Goal: Information Seeking & Learning: Find specific fact

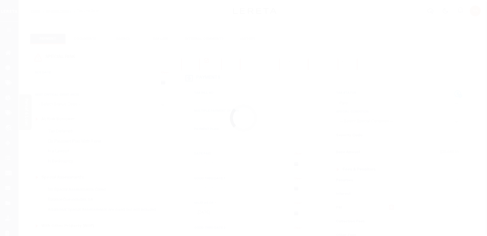
select select "PYD"
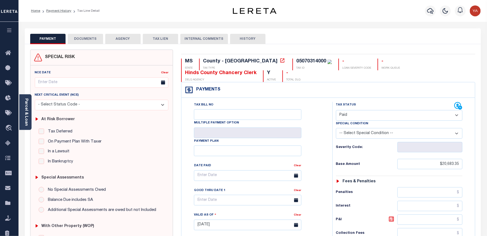
click at [88, 36] on button "DOCUMENTS" at bounding box center [85, 39] width 35 height 10
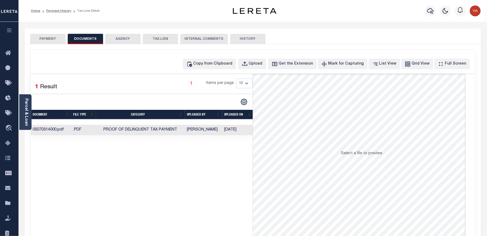
click at [234, 131] on td "[DATE]" at bounding box center [237, 130] width 31 height 11
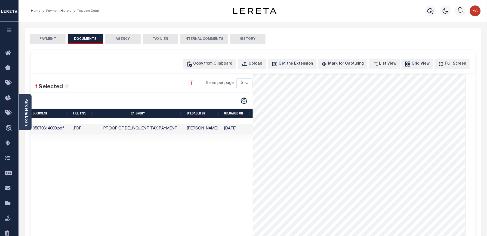
click at [47, 36] on button "PAYMENT" at bounding box center [47, 39] width 35 height 10
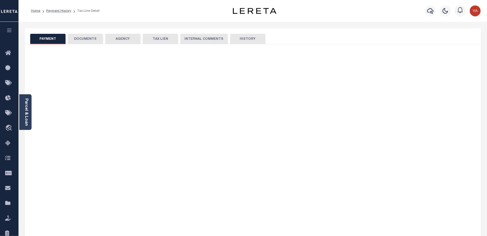
click at [161, 9] on div "Home Payment History Tax Line Detail" at bounding box center [122, 10] width 190 height 11
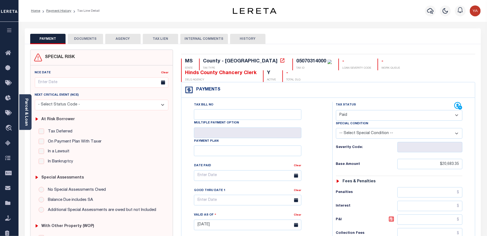
click at [96, 38] on button "DOCUMENTS" at bounding box center [85, 39] width 35 height 10
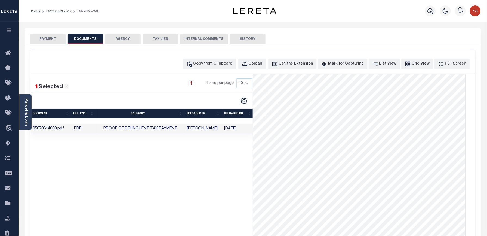
click at [43, 36] on button "PAYMENT" at bounding box center [47, 39] width 35 height 10
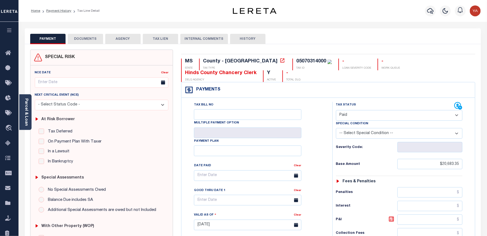
click at [141, 17] on div "Home Payment History Tax Line Detail" at bounding box center [253, 11] width 469 height 22
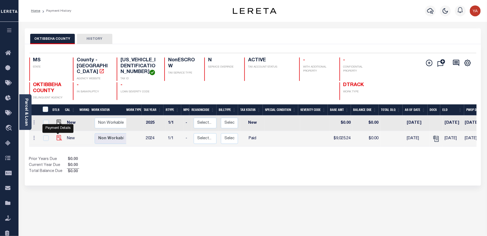
click at [58, 135] on img "" at bounding box center [59, 137] width 5 height 5
checkbox input "true"
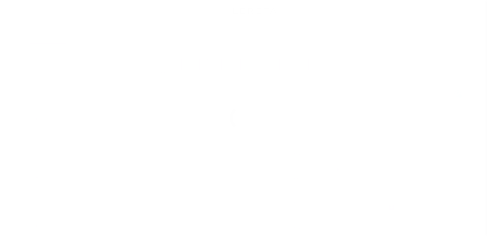
select select "PYD"
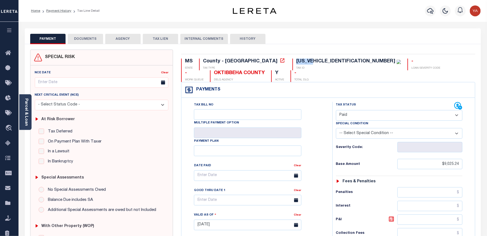
drag, startPoint x: 251, startPoint y: 60, endPoint x: 267, endPoint y: 59, distance: 16.1
click at [296, 59] on div "002209102F0005300" at bounding box center [345, 61] width 99 height 5
copy div "002209"
click at [25, 116] on link "Parcel & Loan" at bounding box center [26, 111] width 4 height 27
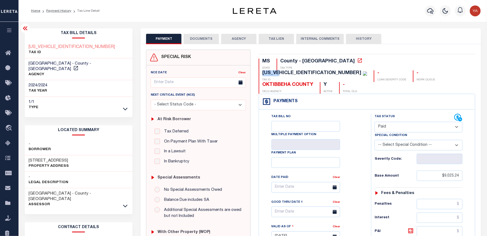
drag, startPoint x: 210, startPoint y: 42, endPoint x: 220, endPoint y: 57, distance: 17.9
click at [210, 42] on button "DOCUMENTS" at bounding box center [201, 39] width 35 height 10
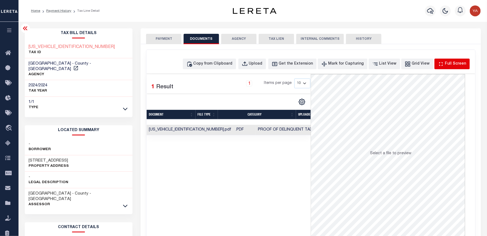
click at [461, 62] on div "Full Screen" at bounding box center [455, 64] width 21 height 6
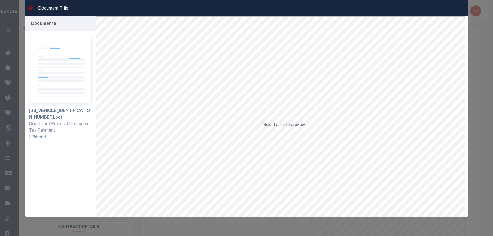
click at [30, 8] on icon at bounding box center [29, 8] width 2 height 4
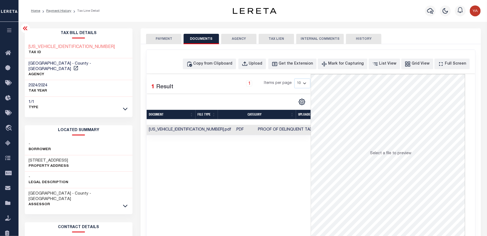
click at [334, 130] on td "Monica Selles" at bounding box center [351, 130] width 35 height 11
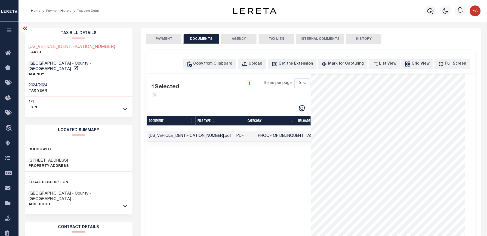
click at [171, 41] on button "PAYMENT" at bounding box center [163, 39] width 35 height 10
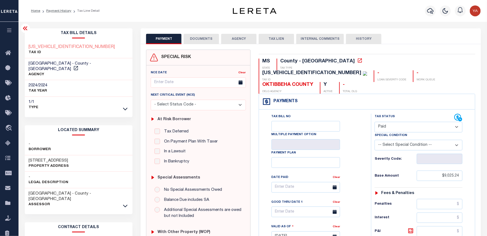
click at [222, 28] on div "Parcel & Loan Tax Bill Details 002209102F0005300 TAX ID AGENCY 2024/2024 2025" at bounding box center [253, 222] width 465 height 400
click at [347, 70] on div "002209102F0005300" at bounding box center [312, 72] width 99 height 5
copy div "002209102F0005300"
click at [429, 6] on button "button" at bounding box center [430, 10] width 11 height 11
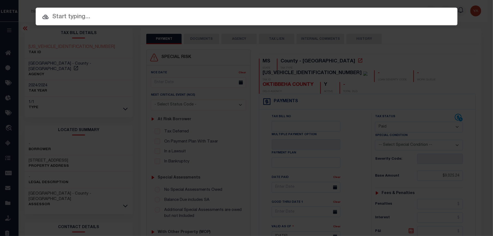
click at [306, 11] on div at bounding box center [247, 16] width 422 height 17
click at [301, 18] on input "text" at bounding box center [247, 17] width 422 height 10
paste input "1290008035"
type input "1290008035"
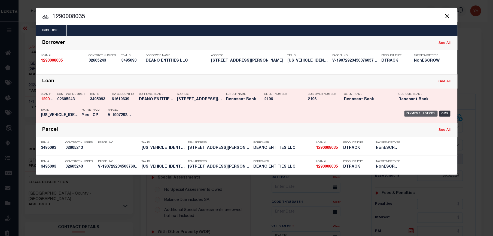
click at [424, 115] on div "Payment History" at bounding box center [420, 114] width 33 height 6
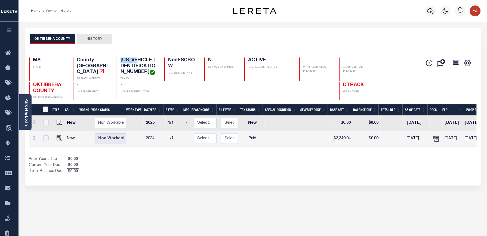
drag, startPoint x: 119, startPoint y: 60, endPoint x: 137, endPoint y: 57, distance: 18.7
click at [137, 57] on div "Selected 2 Results 1 Items per page 25 50 100 MS STATE County - MS AGENCY WEBSI…" at bounding box center [253, 76] width 456 height 47
copy h4 "008688"
drag, startPoint x: 56, startPoint y: 133, endPoint x: 65, endPoint y: 128, distance: 10.2
click at [57, 135] on img "" at bounding box center [59, 137] width 5 height 5
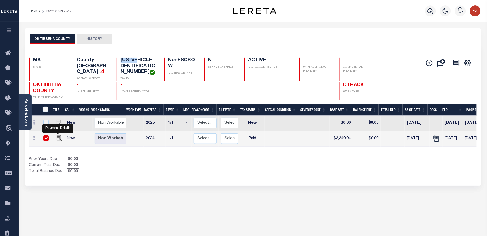
checkbox input "true"
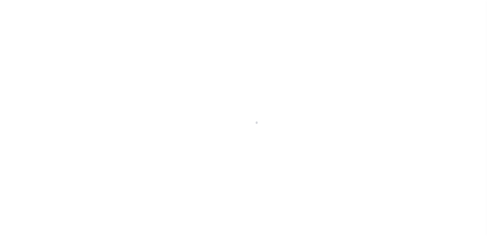
checkbox input "false"
type input "[DATE]"
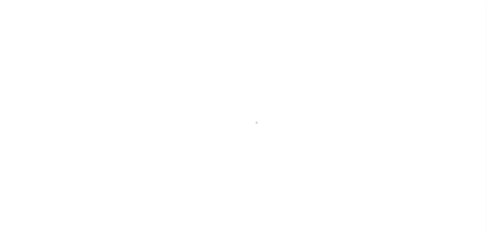
select select "PYD"
type input "$3,340.94"
type input "$0"
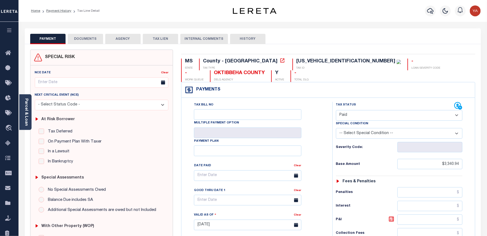
drag, startPoint x: 29, startPoint y: 118, endPoint x: 50, endPoint y: 123, distance: 21.6
click at [29, 118] on div "Parcel & Loan" at bounding box center [25, 112] width 12 height 36
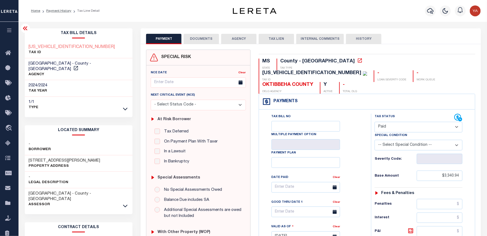
click at [196, 36] on button "DOCUMENTS" at bounding box center [201, 39] width 35 height 10
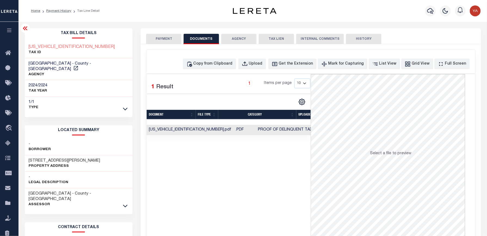
click at [334, 129] on td "Monica Selles" at bounding box center [351, 130] width 35 height 11
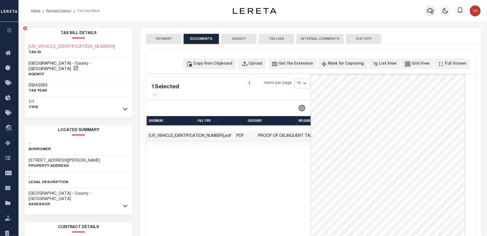
click at [427, 10] on icon "button" at bounding box center [430, 11] width 7 height 7
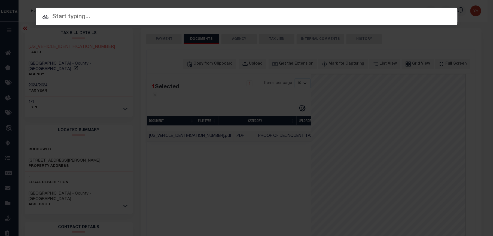
click at [318, 21] on input "text" at bounding box center [247, 17] width 422 height 10
paste input "1230017384"
type input "1230017384"
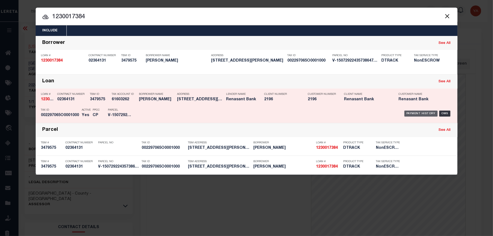
click at [427, 115] on div "Payment History" at bounding box center [420, 114] width 33 height 6
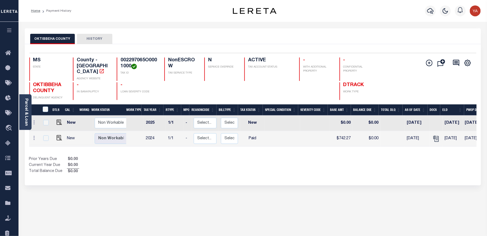
drag, startPoint x: 55, startPoint y: 134, endPoint x: 73, endPoint y: 130, distance: 18.7
click at [55, 136] on link at bounding box center [58, 138] width 8 height 4
checkbox input "true"
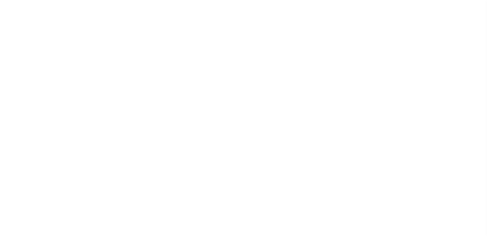
select select "PYD"
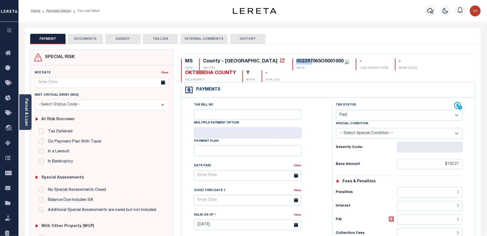
drag, startPoint x: 248, startPoint y: 59, endPoint x: 267, endPoint y: 57, distance: 18.9
click at [267, 57] on div "MS STATE County - MS TAX TYPE 002297065O0001000 TAX ID - LOAN SEVERITY CODE - W…" at bounding box center [328, 224] width 302 height 349
copy div "002297"
click at [26, 118] on link "Parcel & Loan" at bounding box center [26, 111] width 4 height 27
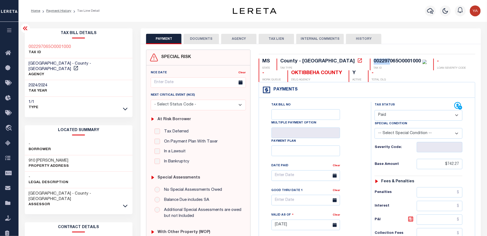
drag, startPoint x: 207, startPoint y: 37, endPoint x: 240, endPoint y: 73, distance: 49.0
click at [207, 37] on button "DOCUMENTS" at bounding box center [201, 39] width 35 height 10
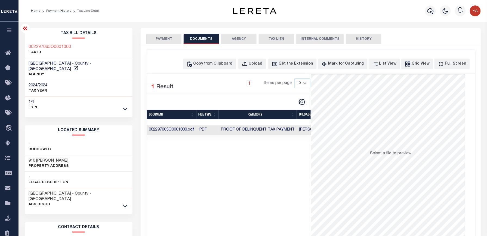
click at [302, 131] on td "Monica Selles" at bounding box center [314, 130] width 35 height 11
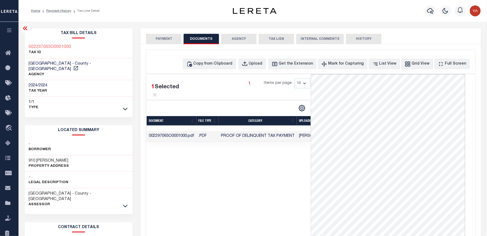
click at [172, 38] on button "PAYMENT" at bounding box center [163, 39] width 35 height 10
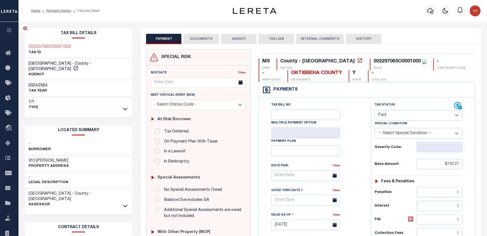
click at [174, 26] on div "Parcel & Loan Tax Bill Details 002297065O0001000 TAX ID AGENCY 2024/2024 2025" at bounding box center [253, 216] width 465 height 388
click at [435, 13] on button "button" at bounding box center [430, 10] width 11 height 11
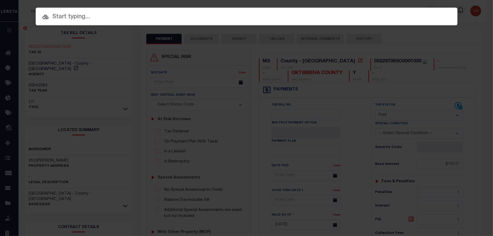
click at [298, 20] on input "text" at bounding box center [247, 17] width 422 height 10
paste input "1360000887"
type input "1360000887"
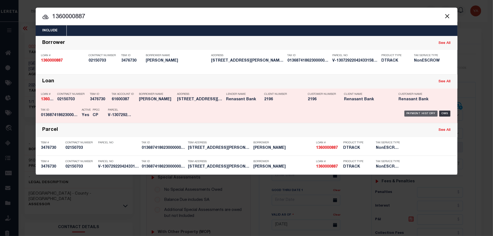
click at [410, 111] on div "Payment History" at bounding box center [420, 114] width 33 height 6
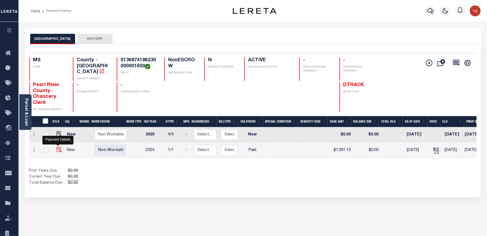
click at [58, 147] on img "" at bounding box center [59, 149] width 5 height 5
checkbox input "true"
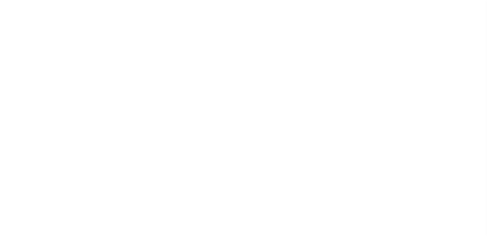
select select "PYD"
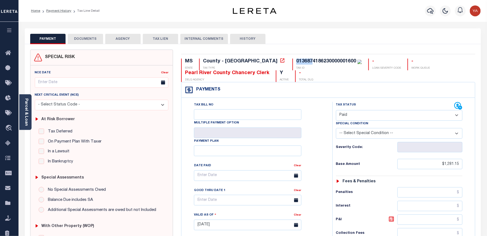
drag, startPoint x: 249, startPoint y: 62, endPoint x: 267, endPoint y: 61, distance: 17.5
click at [293, 61] on div "0136874186230000001600 TAX ID" at bounding box center [327, 65] width 69 height 12
copy div "013687"
click at [25, 119] on link "Parcel & Loan" at bounding box center [26, 111] width 4 height 27
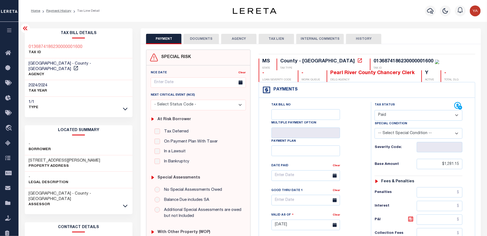
click at [201, 32] on div "PAYMENT DOCUMENTS AGENCY DELINQUENT PAYEE TAX LIEN" at bounding box center [311, 36] width 340 height 16
click at [201, 39] on button "DOCUMENTS" at bounding box center [201, 39] width 35 height 10
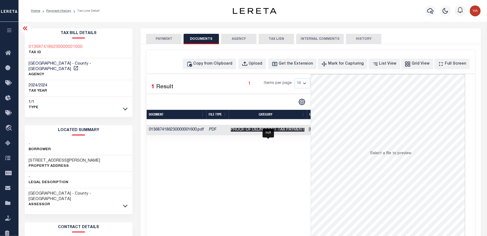
click at [294, 131] on span "Proof of Delinquent Tax Payment" at bounding box center [268, 130] width 74 height 4
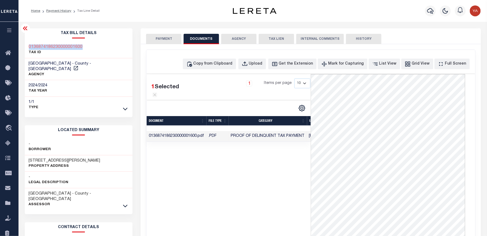
drag, startPoint x: 93, startPoint y: 44, endPoint x: 27, endPoint y: 41, distance: 66.5
click at [27, 41] on div "Tax Bill Details 0136874186230000001600 TAX ID PEARL RIVER COUNTY - County - MS…" at bounding box center [79, 70] width 108 height 84
copy h3 "0136874186230000001600"
click at [432, 11] on icon "button" at bounding box center [430, 11] width 7 height 7
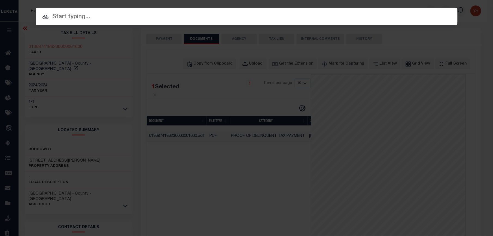
click at [330, 17] on input "text" at bounding box center [247, 17] width 422 height 10
paste input "3070002277"
type input "3070002277"
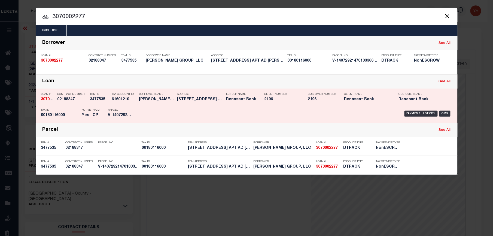
click at [414, 107] on div "Payment History OMS" at bounding box center [296, 114] width 311 height 16
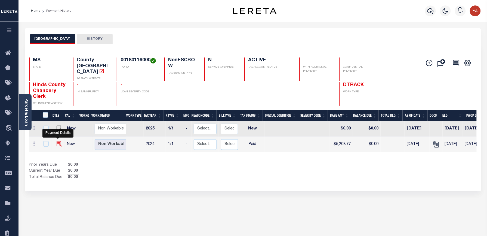
click at [58, 141] on img "" at bounding box center [59, 143] width 5 height 5
checkbox input "true"
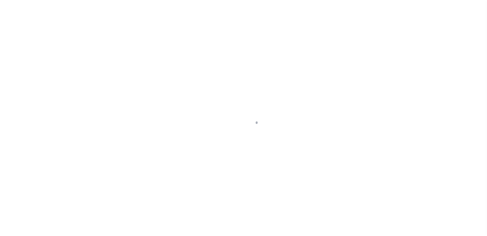
checkbox input "false"
type input "[DATE]"
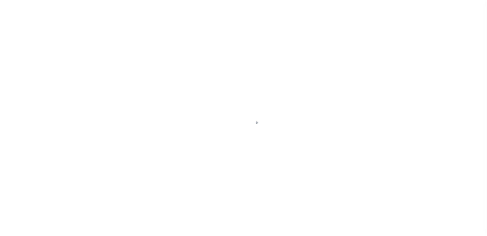
select select "PYD"
type input "$5,203.77"
type input "$0"
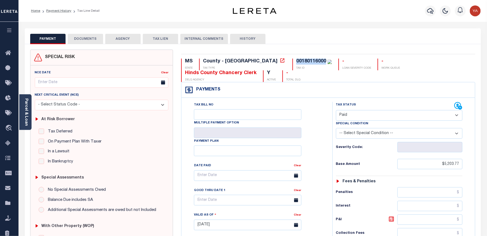
drag, startPoint x: 250, startPoint y: 61, endPoint x: 280, endPoint y: 59, distance: 30.0
click at [293, 59] on div "00180116000 TAX ID" at bounding box center [312, 65] width 39 height 12
click at [27, 115] on link "Parcel & Loan" at bounding box center [26, 111] width 4 height 27
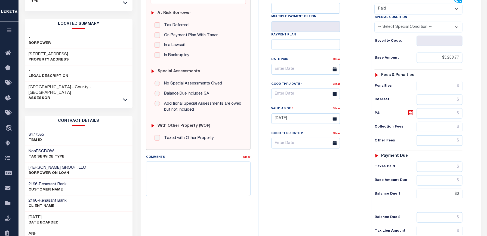
scroll to position [180, 0]
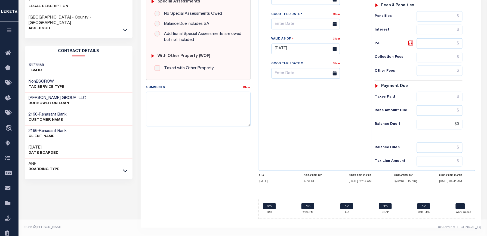
click at [50, 95] on h3 "BLANCHARD GROUP, LLC" at bounding box center [57, 97] width 57 height 5
copy div "BLANCHARD GROUP, LLC"
click at [50, 95] on h3 "BLANCHARD GROUP, LLC" at bounding box center [57, 97] width 57 height 5
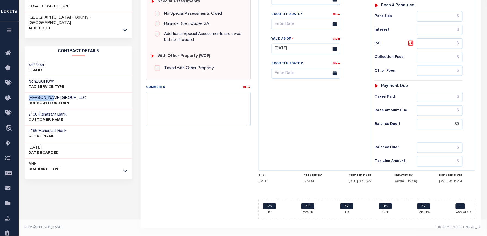
click at [50, 95] on h3 "BLANCHARD GROUP, LLC" at bounding box center [57, 97] width 57 height 5
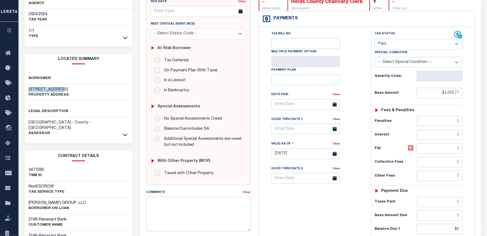
drag, startPoint x: 26, startPoint y: 79, endPoint x: 63, endPoint y: 81, distance: 37.0
click at [63, 84] on div "1050 MONROE ST APT AD Property Address" at bounding box center [79, 92] width 108 height 17
copy h3 "1050 MONROE ST"
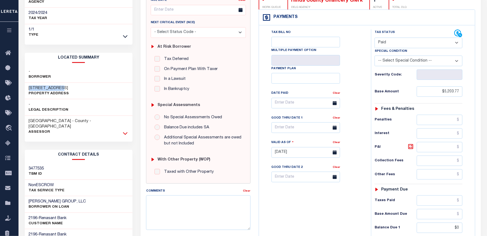
click at [126, 130] on icon at bounding box center [125, 133] width 5 height 6
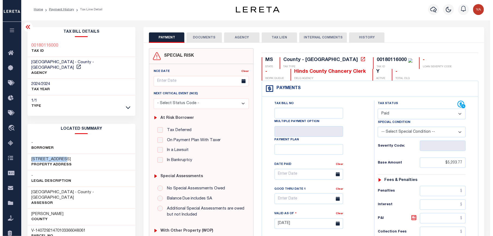
scroll to position [0, 0]
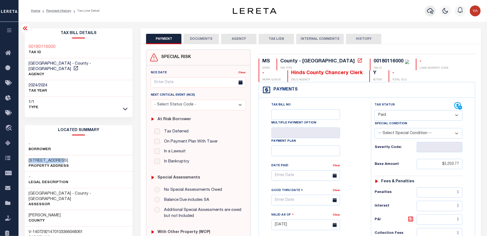
click at [430, 12] on icon "button" at bounding box center [430, 11] width 7 height 7
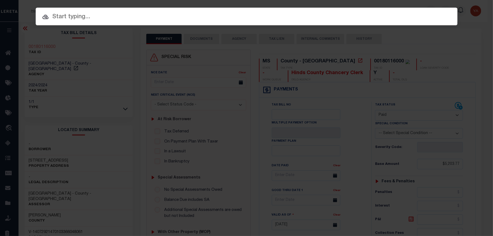
click at [363, 20] on input "text" at bounding box center [247, 17] width 422 height 10
paste input "20267"
type input "20267"
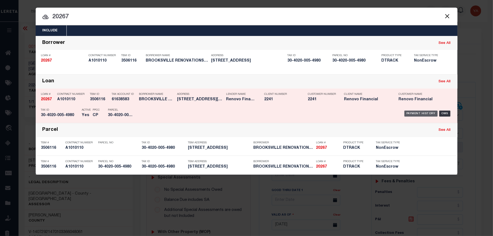
click at [415, 112] on div "Payment History" at bounding box center [420, 114] width 33 height 6
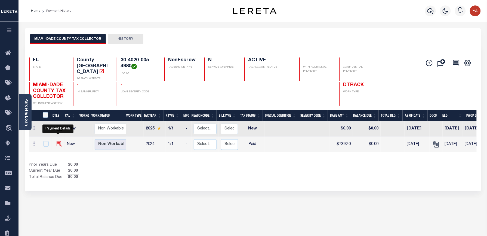
click at [58, 141] on img "" at bounding box center [59, 143] width 5 height 5
checkbox input "true"
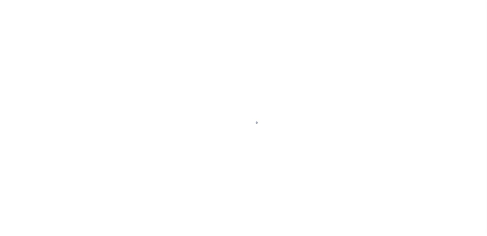
checkbox input "false"
type input "[DATE]"
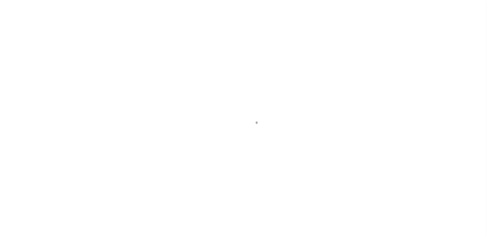
select select "PYD"
type input "$739.2"
type input "$0"
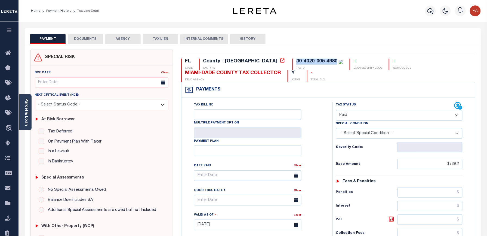
drag, startPoint x: 249, startPoint y: 62, endPoint x: 290, endPoint y: 60, distance: 41.1
click at [293, 60] on div "30-4020-005-4980 TAX ID" at bounding box center [318, 65] width 51 height 12
copy div "30-4020-005-4980"
drag, startPoint x: 292, startPoint y: 38, endPoint x: 270, endPoint y: 66, distance: 35.7
click at [292, 38] on div "PAYMENT DOCUMENTS AGENCY DELINQUENT PAYEE TAX LIEN HISTORY" at bounding box center [253, 39] width 446 height 10
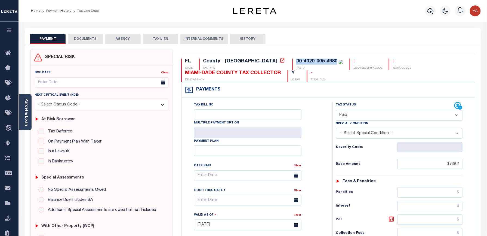
drag, startPoint x: 247, startPoint y: 58, endPoint x: 290, endPoint y: 62, distance: 42.9
click at [293, 62] on div "30-4020-005-4980 TAX ID" at bounding box center [318, 65] width 51 height 12
copy div "30-4020-005-4980"
click at [28, 116] on link "Parcel & Loan" at bounding box center [26, 111] width 4 height 27
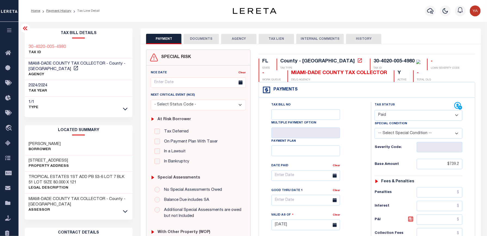
click at [368, 21] on div "Home Payment History Tax Line Detail" at bounding box center [253, 11] width 469 height 22
click at [359, 125] on div "Tax Bill No Multiple Payment Option Payment Plan Clear" at bounding box center [314, 178] width 99 height 153
click at [214, 40] on button "DOCUMENTS" at bounding box center [201, 39] width 35 height 10
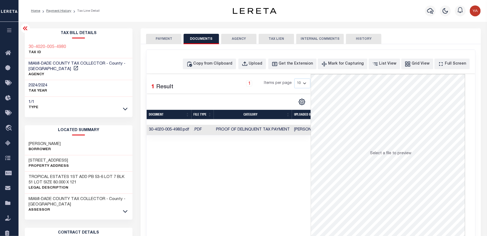
click at [299, 131] on td "Monica Selles" at bounding box center [309, 130] width 35 height 11
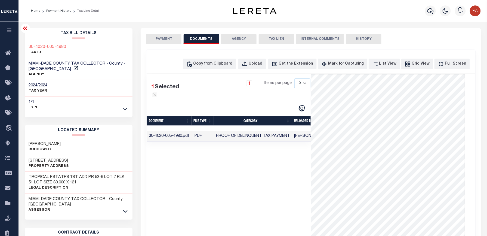
click at [403, 36] on div "PAYMENT DOCUMENTS AGENCY DELINQUENT PAYEE TAX LIEN HISTORY" at bounding box center [310, 39] width 329 height 10
click at [431, 11] on icon "button" at bounding box center [430, 11] width 7 height 7
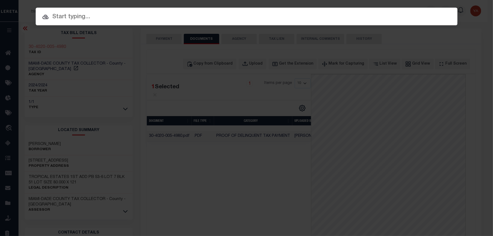
click at [332, 18] on input "text" at bounding box center [247, 17] width 422 height 10
paste input "4120002985"
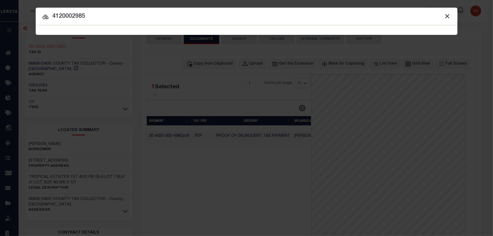
type input "4120002985"
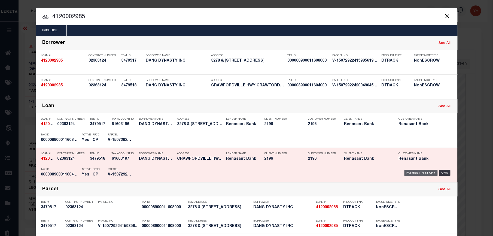
click at [407, 170] on div "Payment History" at bounding box center [420, 173] width 33 height 6
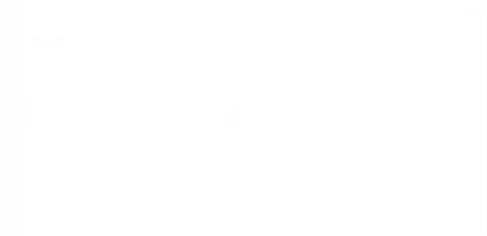
select select "PYD"
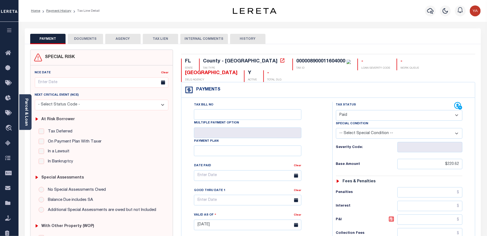
click at [26, 117] on link "Parcel & Loan" at bounding box center [26, 111] width 4 height 27
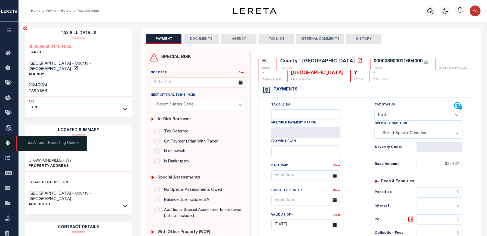
click at [8, 143] on icon at bounding box center [9, 143] width 9 height 7
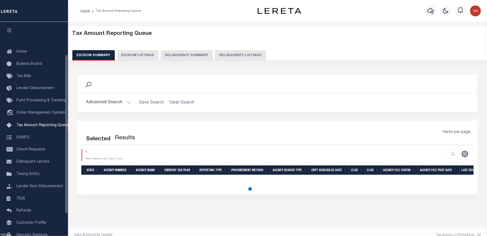
select select "100"
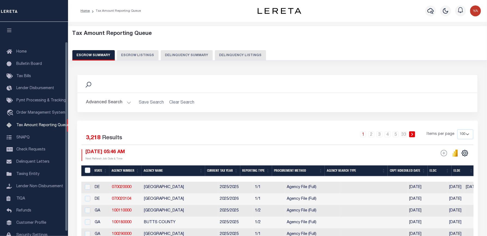
scroll to position [22, 0]
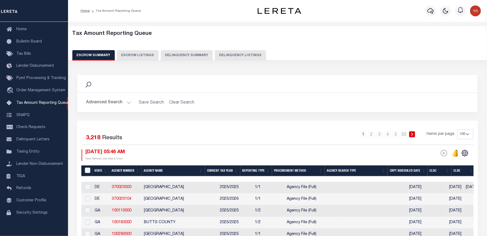
click at [235, 62] on div "Tax Amount Reporting Queue Escrow Summary Escrow Listings Delinquency Summary" at bounding box center [278, 47] width 430 height 43
click at [235, 56] on button "Delinquency Listings" at bounding box center [240, 55] width 51 height 10
select select "100"
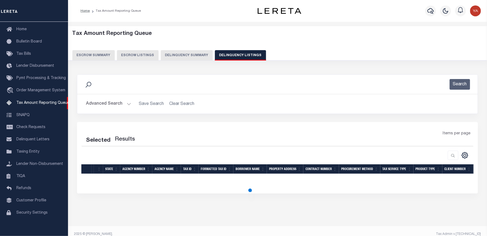
select select "100"
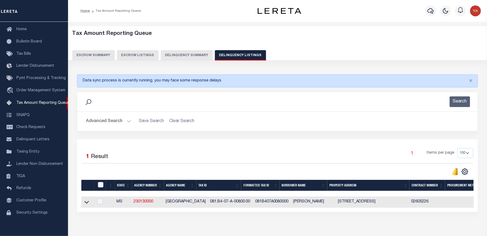
click at [128, 120] on button "Advanced Search" at bounding box center [108, 121] width 45 height 11
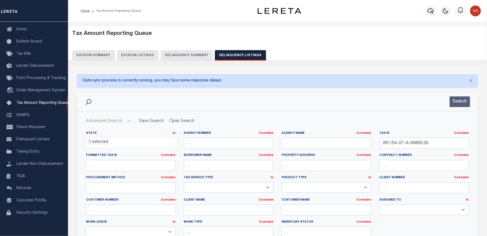
click at [105, 143] on li "1 selected" at bounding box center [99, 142] width 22 height 6
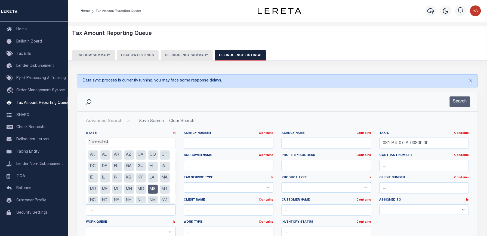
click at [148, 194] on li "MS" at bounding box center [153, 189] width 10 height 9
click at [122, 165] on li "FL" at bounding box center [117, 166] width 10 height 9
select select "FL"
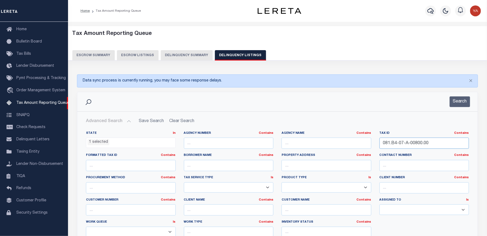
drag, startPoint x: 438, startPoint y: 143, endPoint x: 325, endPoint y: 143, distance: 113.2
click at [325, 143] on div "State In In AK AL AR AZ CA CO CT DC DE FL GA GU HI IA ID IL IN KS KY LA MA MD M…" at bounding box center [277, 186] width 391 height 111
paste input "00008900011604000"
type input "000008900011604000"
click at [464, 100] on button "Search" at bounding box center [460, 101] width 20 height 11
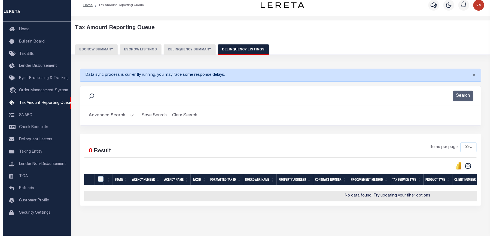
scroll to position [0, 0]
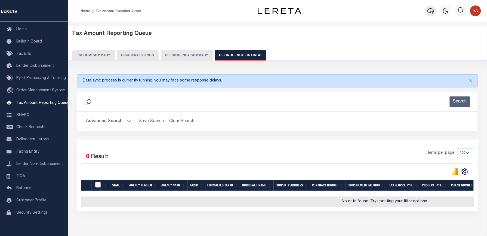
drag, startPoint x: 212, startPoint y: 8, endPoint x: 430, endPoint y: 10, distance: 218.0
click at [430, 10] on icon "button" at bounding box center [431, 11] width 7 height 7
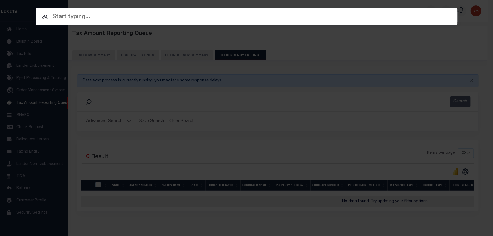
click at [176, 18] on input "text" at bounding box center [247, 17] width 422 height 10
paste input "4120002985"
type input "4120002985"
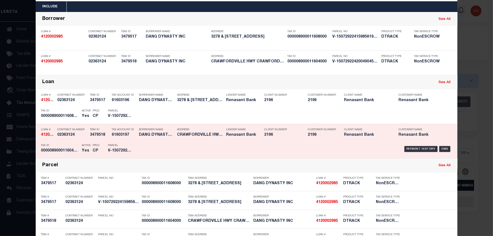
scroll to position [36, 0]
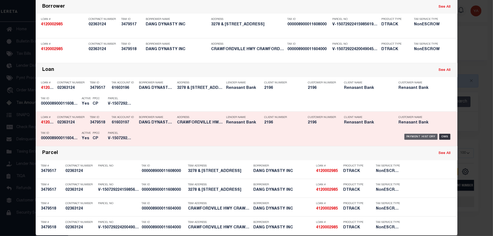
click at [421, 137] on div "Payment History" at bounding box center [420, 137] width 33 height 6
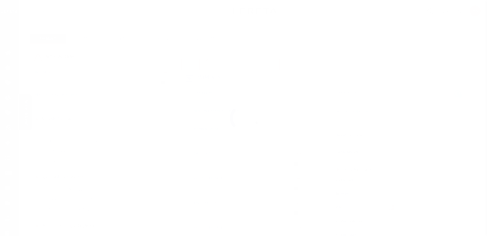
select select "PYD"
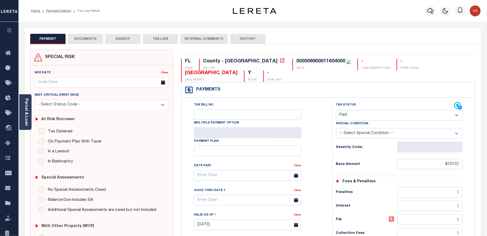
drag, startPoint x: 27, startPoint y: 121, endPoint x: 102, endPoint y: 157, distance: 83.0
click at [27, 121] on link "Parcel & Loan" at bounding box center [26, 111] width 4 height 27
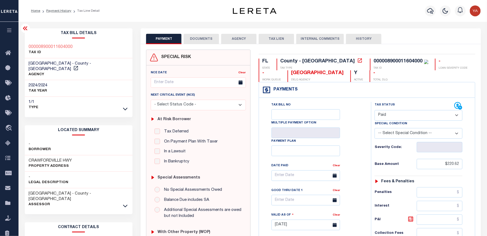
click at [208, 39] on button "DOCUMENTS" at bounding box center [201, 39] width 35 height 10
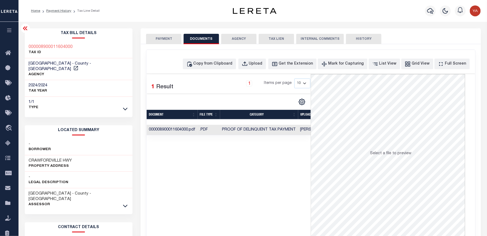
click at [306, 131] on td "Monica Selles" at bounding box center [315, 130] width 35 height 11
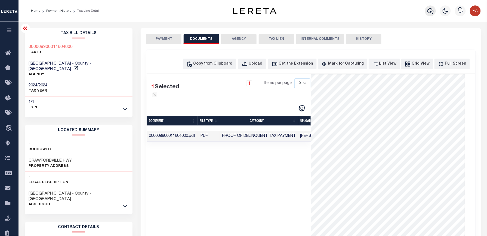
click at [429, 11] on icon "button" at bounding box center [430, 11] width 7 height 7
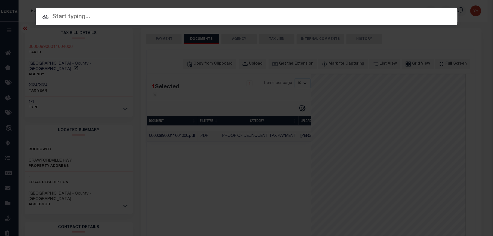
drag, startPoint x: 189, startPoint y: 18, endPoint x: 227, endPoint y: 29, distance: 39.6
click input "text"
paste input "911362271"
type input "911362271"
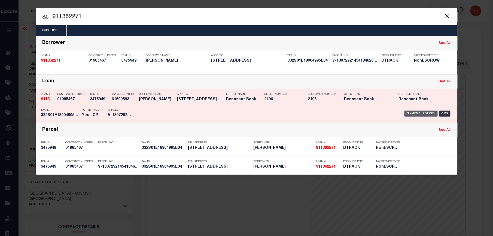
click div "Payment History"
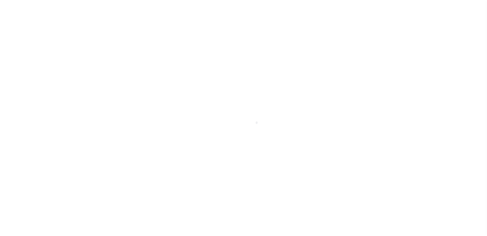
select select "PYD"
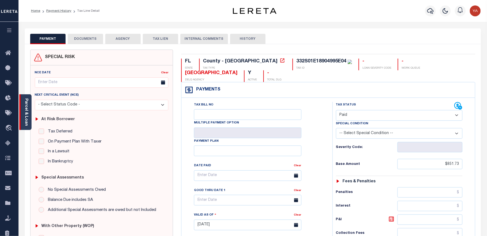
click at [24, 119] on link "Parcel & Loan" at bounding box center [26, 111] width 4 height 27
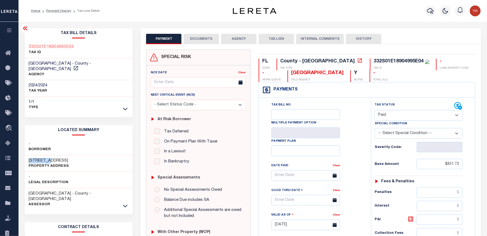
drag, startPoint x: 30, startPoint y: 154, endPoint x: 51, endPoint y: 152, distance: 21.9
click at [51, 155] on div "19 SUMMER LANE Property Address" at bounding box center [79, 163] width 108 height 17
click at [207, 36] on button "DOCUMENTS" at bounding box center [201, 39] width 35 height 10
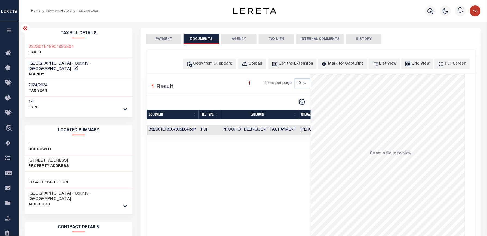
click at [306, 130] on td "Preethi Ramesh" at bounding box center [316, 130] width 35 height 11
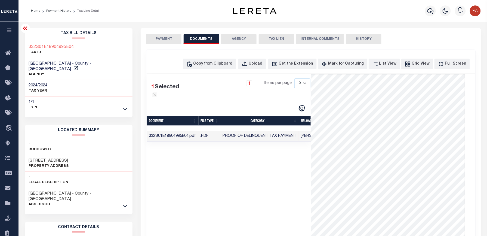
drag, startPoint x: 173, startPoint y: 39, endPoint x: 161, endPoint y: 73, distance: 35.5
click at [173, 39] on button "PAYMENT" at bounding box center [163, 39] width 35 height 10
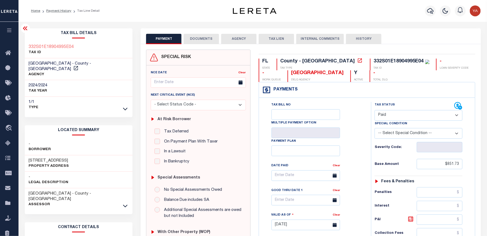
click at [201, 41] on button "DOCUMENTS" at bounding box center [201, 39] width 35 height 10
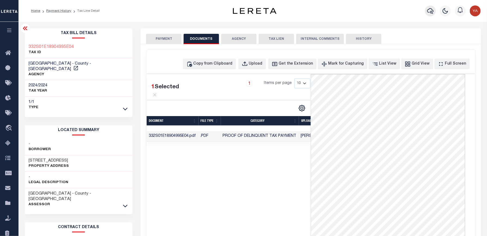
click at [434, 13] on icon "button" at bounding box center [430, 11] width 7 height 7
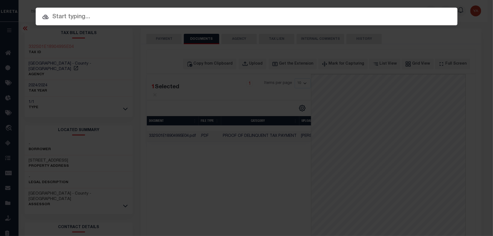
click at [268, 13] on input "text" at bounding box center [247, 17] width 422 height 10
paste input "4120000842"
type input "4120000842"
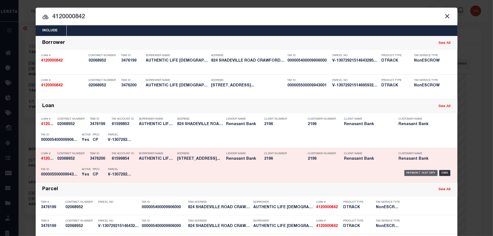
click at [428, 171] on div "Payment History" at bounding box center [420, 173] width 33 height 6
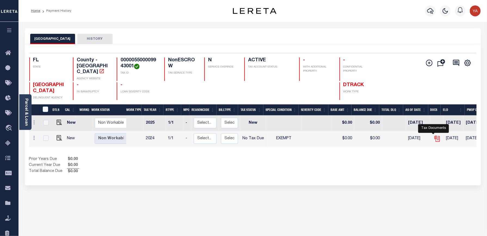
click at [435, 135] on icon "" at bounding box center [437, 137] width 4 height 4
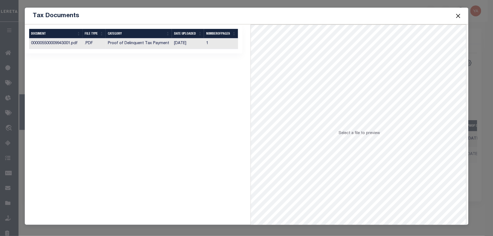
click at [178, 43] on td "[DATE]" at bounding box center [188, 43] width 32 height 11
drag, startPoint x: 455, startPoint y: 15, endPoint x: 451, endPoint y: 15, distance: 4.6
click at [455, 15] on button "Close" at bounding box center [457, 15] width 7 height 7
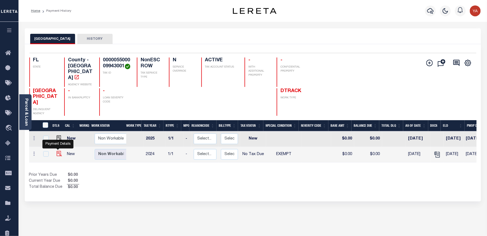
click at [57, 151] on img "" at bounding box center [59, 153] width 5 height 5
checkbox input "true"
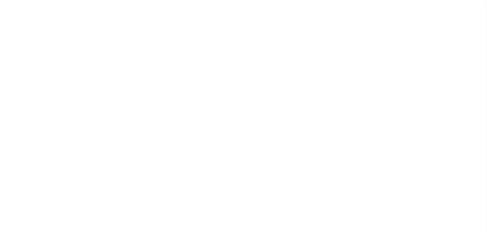
select select "NTX"
select select "5"
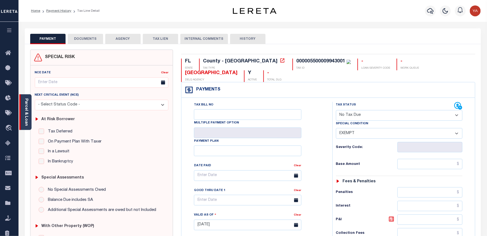
click at [25, 110] on link "Parcel & Loan" at bounding box center [26, 111] width 4 height 27
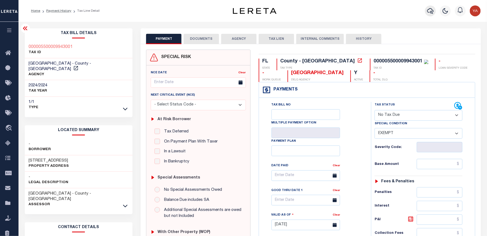
click at [428, 10] on icon "button" at bounding box center [430, 11] width 7 height 7
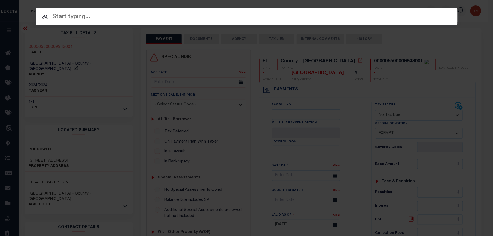
click at [266, 18] on input "text" at bounding box center [247, 17] width 422 height 10
paste input "9169660"
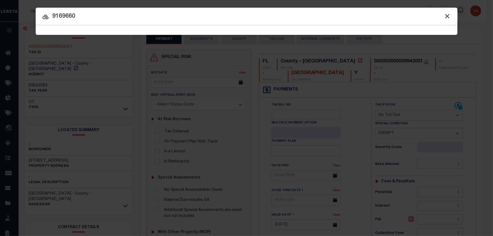
type input "9169660"
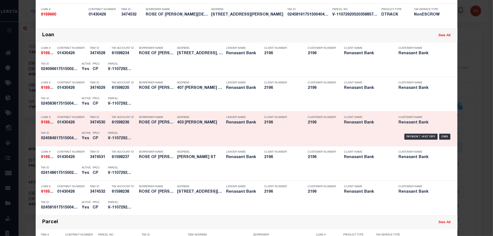
scroll to position [218, 0]
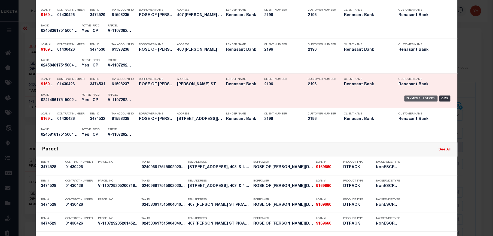
click at [409, 102] on div "Payment History" at bounding box center [420, 99] width 33 height 6
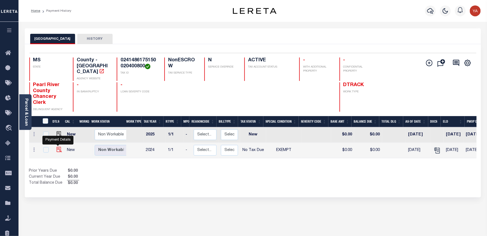
click at [59, 147] on img "" at bounding box center [59, 149] width 5 height 5
checkbox input "true"
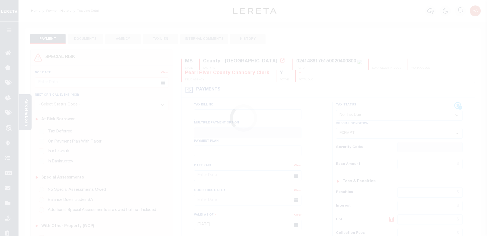
select select "NTX"
select select "5"
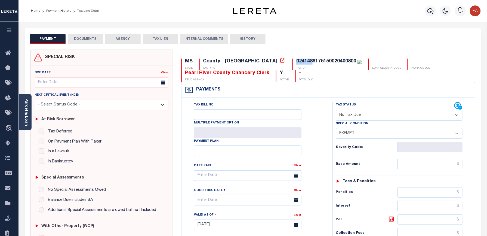
drag, startPoint x: 249, startPoint y: 61, endPoint x: 266, endPoint y: 61, distance: 16.9
click at [293, 61] on div "0241486175150020400800 TAX ID" at bounding box center [327, 65] width 69 height 12
copy div "024148"
drag, startPoint x: 27, startPoint y: 120, endPoint x: 27, endPoint y: 123, distance: 3.4
click at [27, 120] on link "Parcel & Loan" at bounding box center [26, 111] width 4 height 27
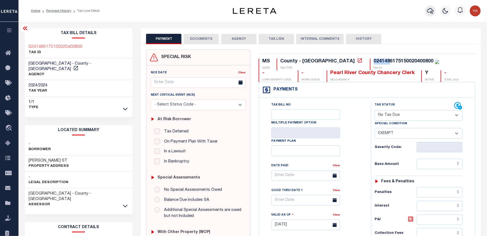
click at [430, 8] on icon "button" at bounding box center [430, 11] width 7 height 7
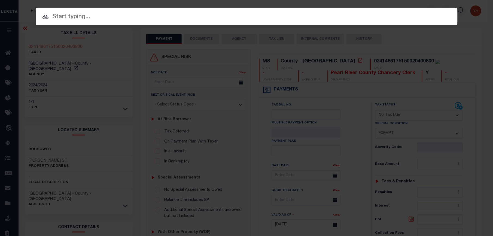
click at [307, 19] on input "text" at bounding box center [247, 17] width 422 height 10
paste input "1360000461"
type input "1360000461"
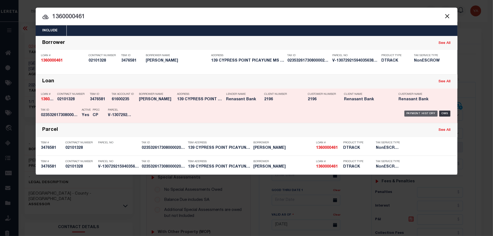
click at [427, 115] on div "Payment History" at bounding box center [420, 114] width 33 height 6
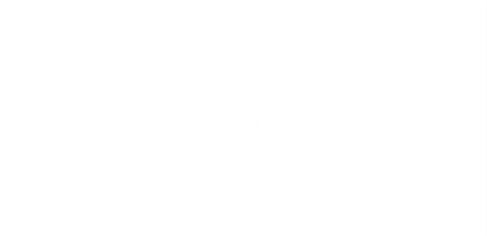
checkbox input "false"
type input "[DATE]"
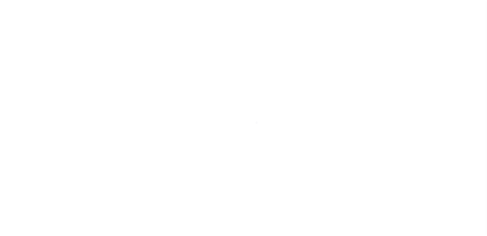
select select "PYD"
type input "$276.21"
type input "$0"
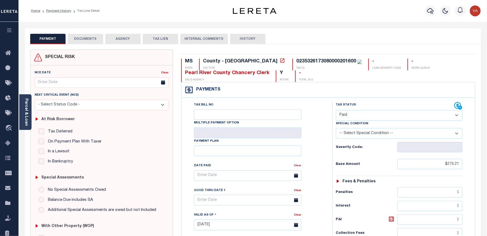
drag, startPoint x: 24, startPoint y: 119, endPoint x: 45, endPoint y: 113, distance: 21.6
click at [24, 119] on link "Parcel & Loan" at bounding box center [26, 111] width 4 height 27
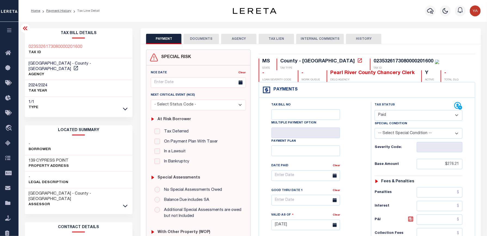
click at [207, 41] on button "DOCUMENTS" at bounding box center [201, 39] width 35 height 10
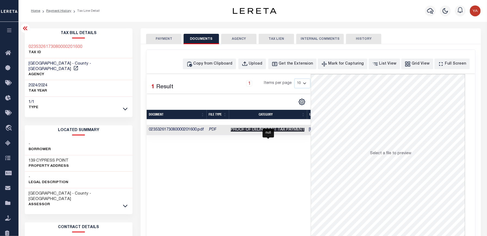
click at [293, 131] on span "Proof of Delinquent Tax Payment" at bounding box center [268, 130] width 74 height 4
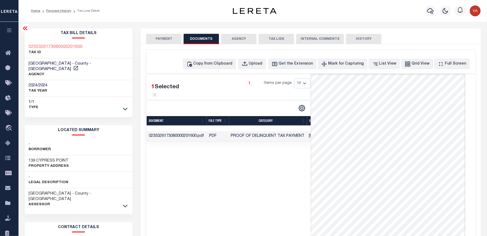
drag, startPoint x: 473, startPoint y: 9, endPoint x: 474, endPoint y: 24, distance: 15.0
click at [473, 9] on img "button" at bounding box center [475, 10] width 11 height 11
click at [451, 38] on span "Sign out" at bounding box center [454, 39] width 16 height 4
